Goal: Download file/media

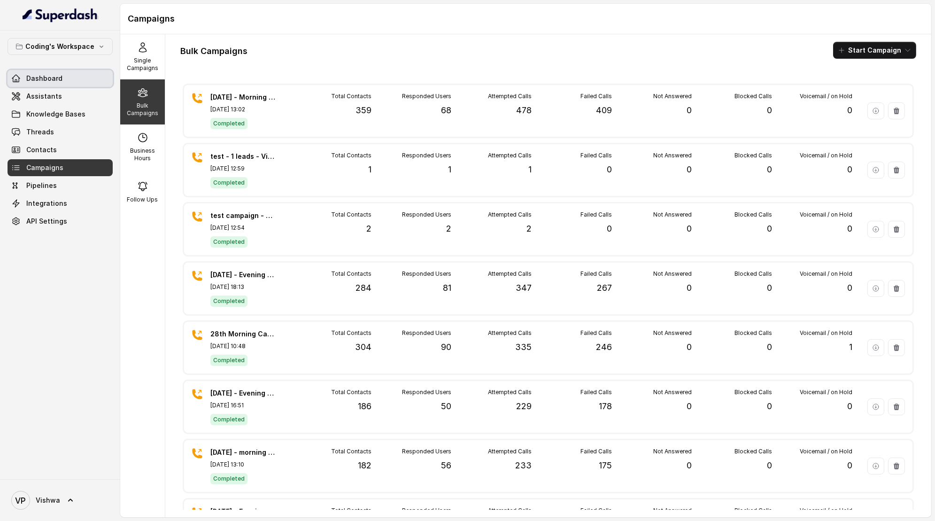
scroll to position [319, 0]
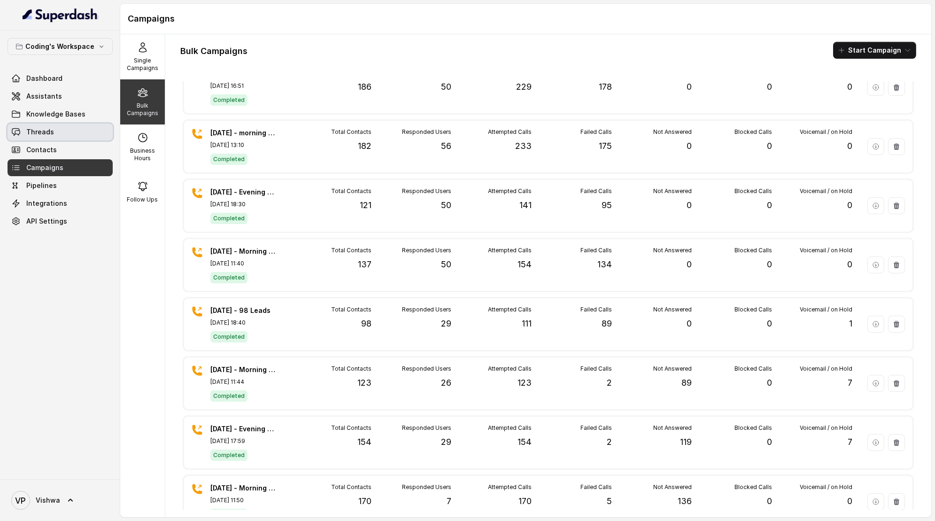
click at [28, 135] on span "Threads" at bounding box center [40, 131] width 28 height 9
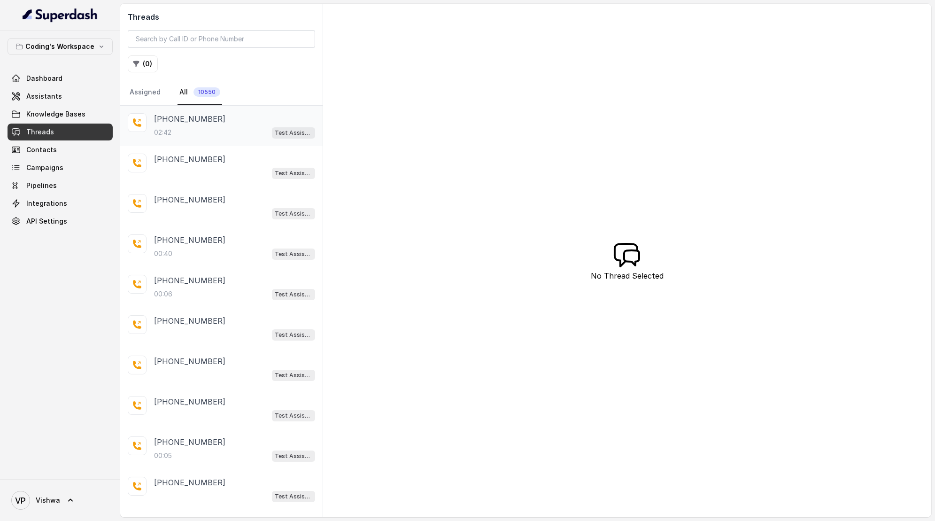
click at [181, 133] on div "02:42 Test Assistant-3" at bounding box center [234, 132] width 161 height 12
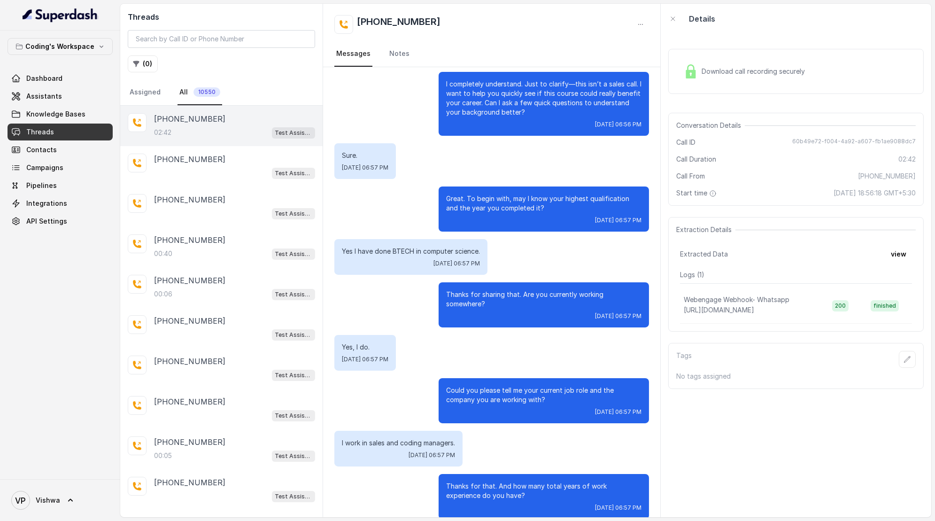
scroll to position [206, 0]
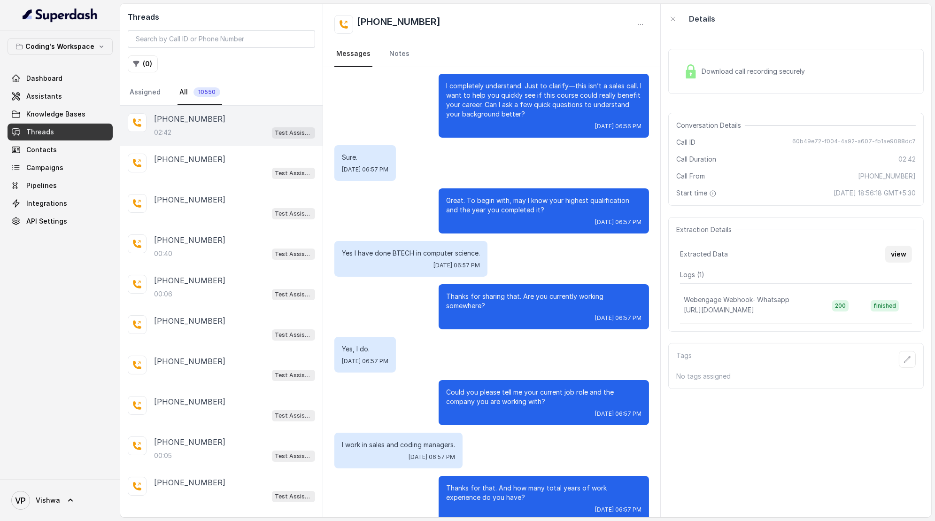
click at [901, 249] on button "view" at bounding box center [898, 253] width 27 height 17
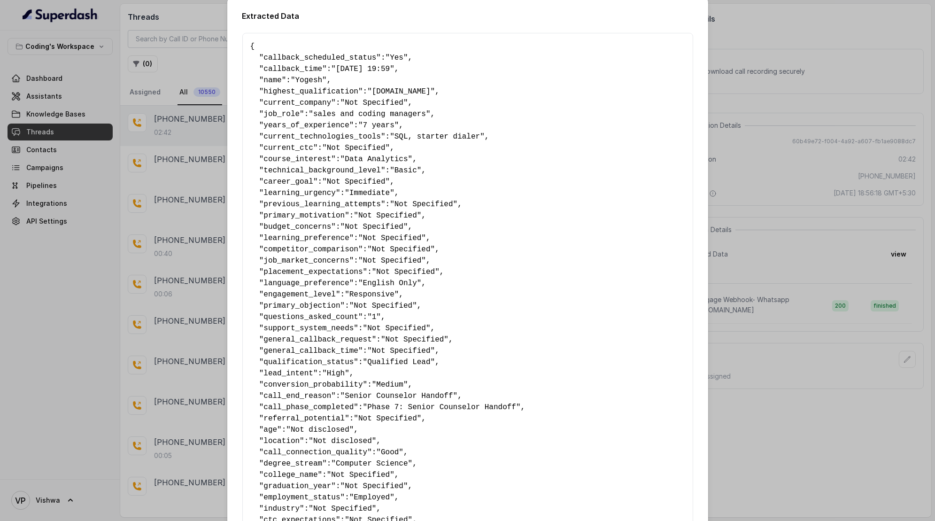
scroll to position [0, 0]
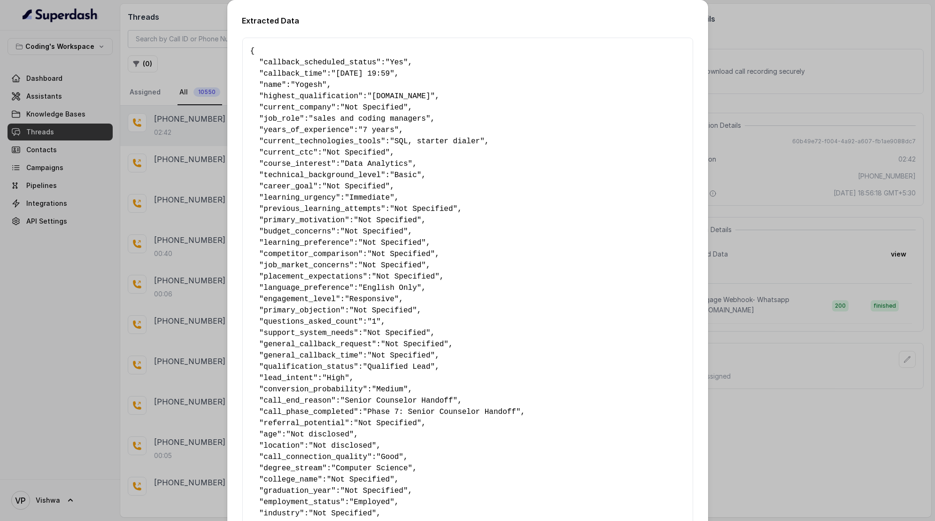
click at [762, 21] on div "Extracted Data { " callback_scheduled_status ": "Yes" , " callback_time ": "[DA…" at bounding box center [467, 260] width 935 height 521
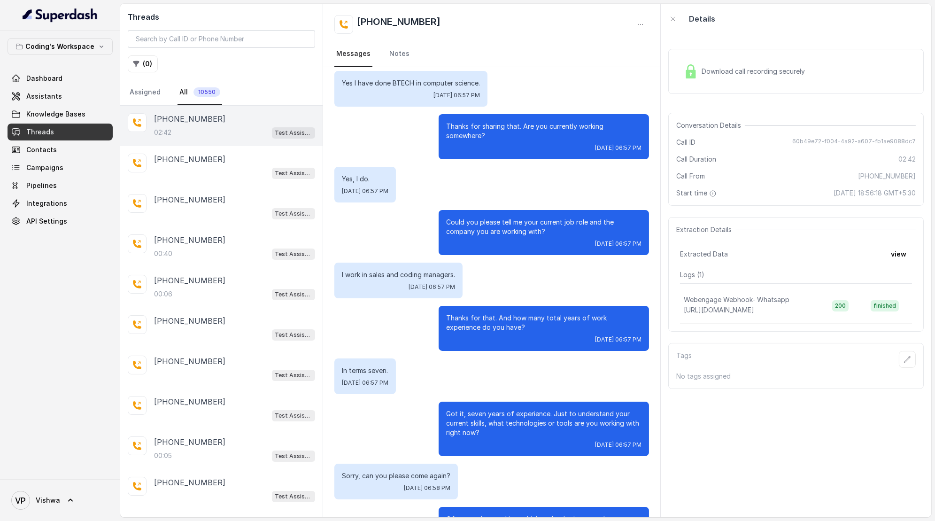
scroll to position [325, 0]
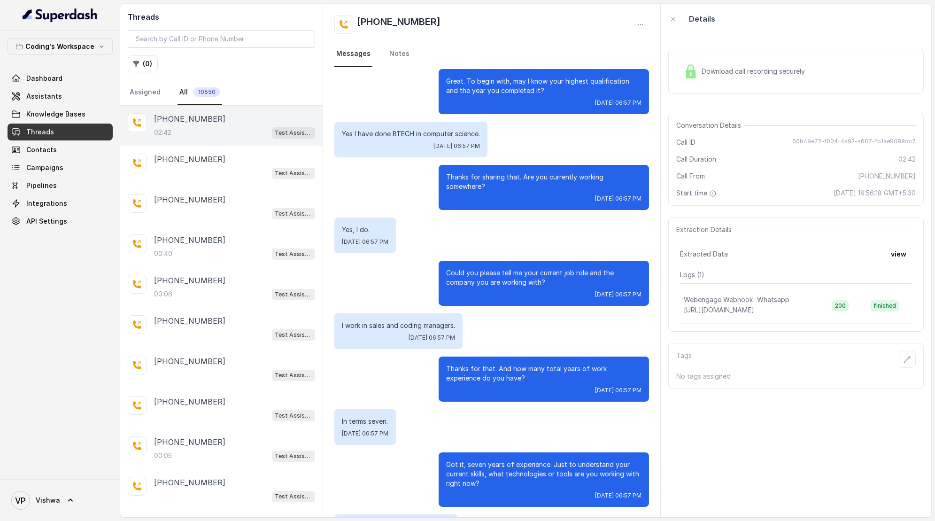
click at [746, 66] on div "Download call recording securely" at bounding box center [744, 72] width 129 height 22
